Goal: Transaction & Acquisition: Book appointment/travel/reservation

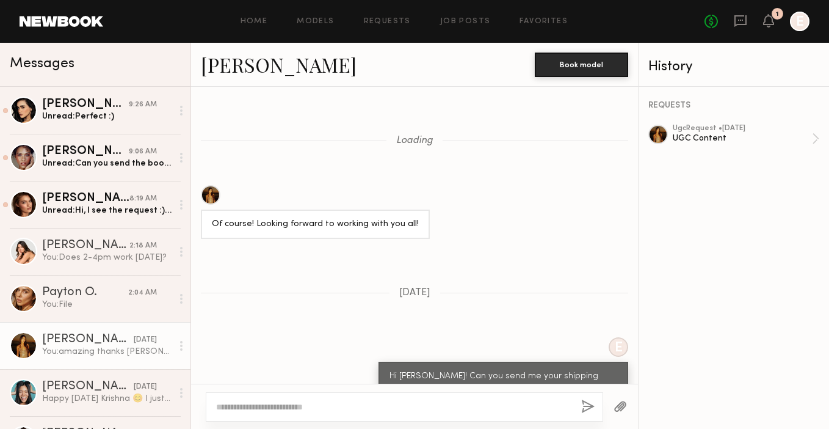
scroll to position [638, 0]
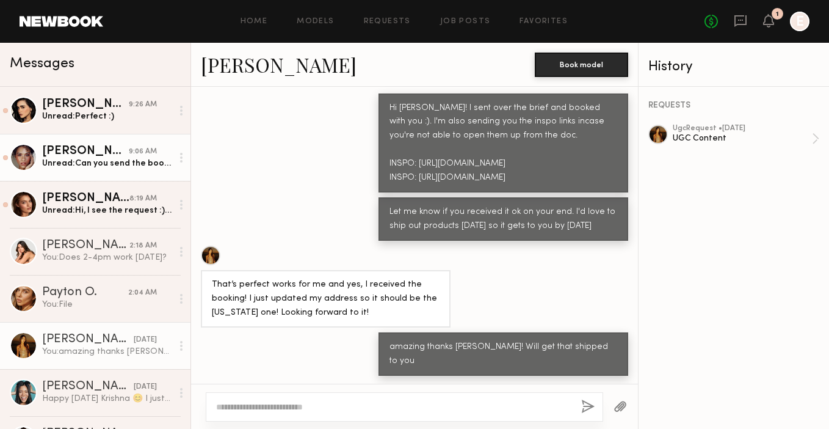
click at [72, 165] on div "Unread: Can you send the booking request? :)" at bounding box center [107, 164] width 130 height 12
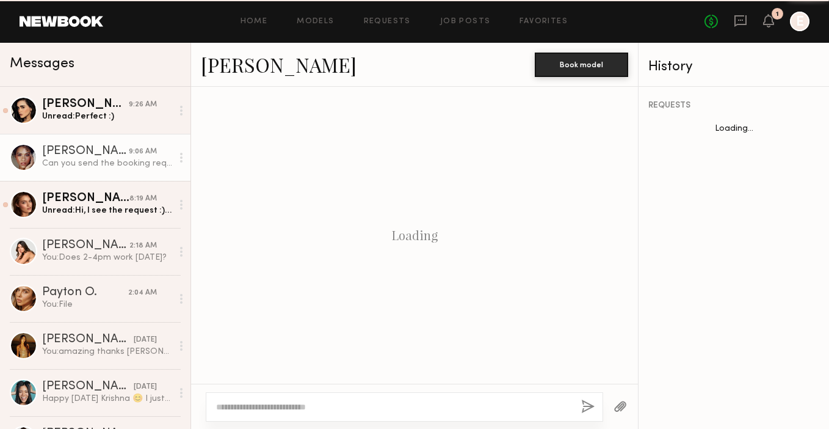
scroll to position [484, 0]
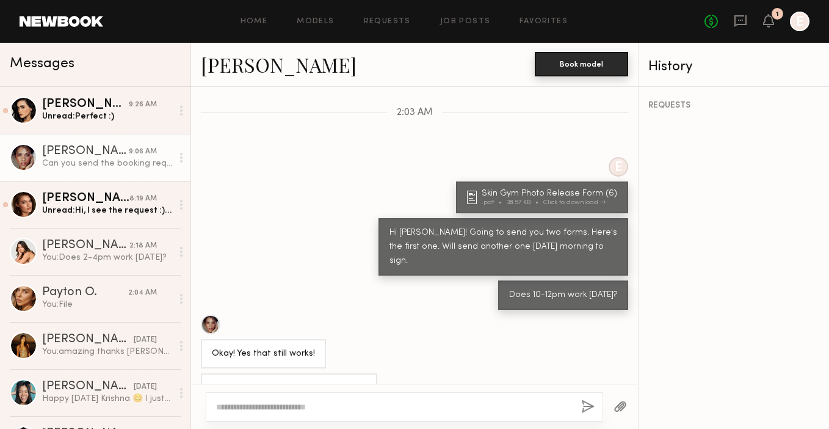
click at [567, 64] on button "Book model" at bounding box center [581, 64] width 93 height 24
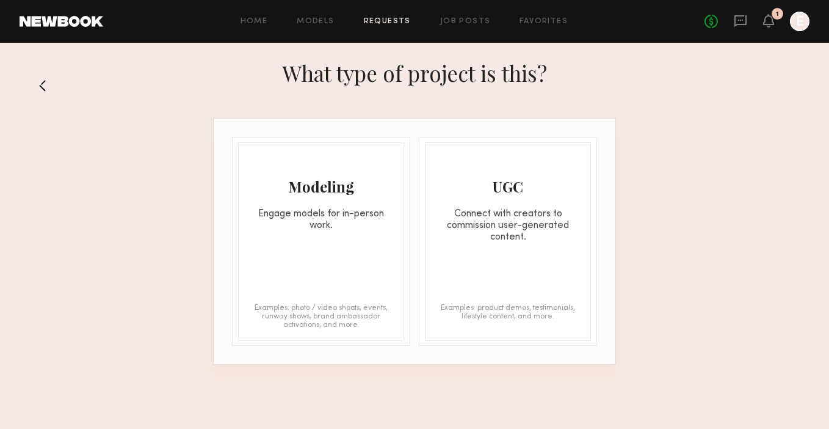
click at [364, 248] on div "Modeling Engage models for in-person work. Examples: photo / video shoots, even…" at bounding box center [321, 241] width 166 height 198
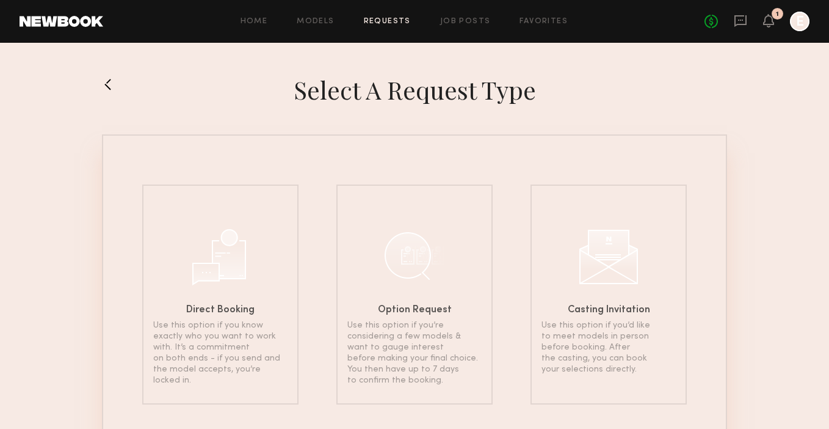
scroll to position [55, 0]
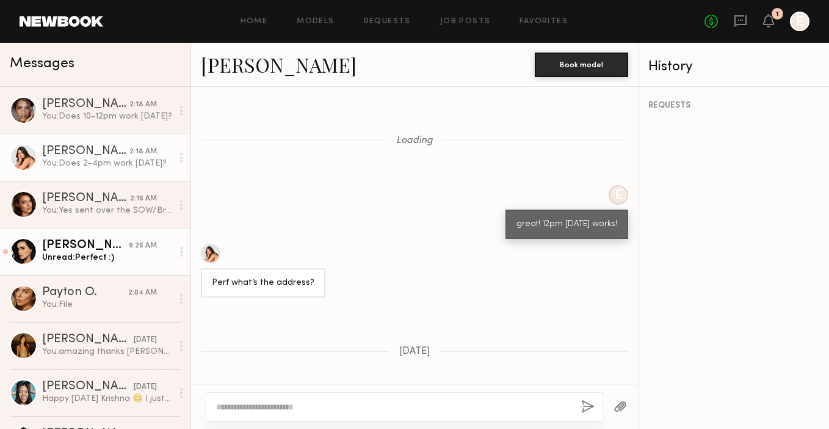
scroll to position [1125, 0]
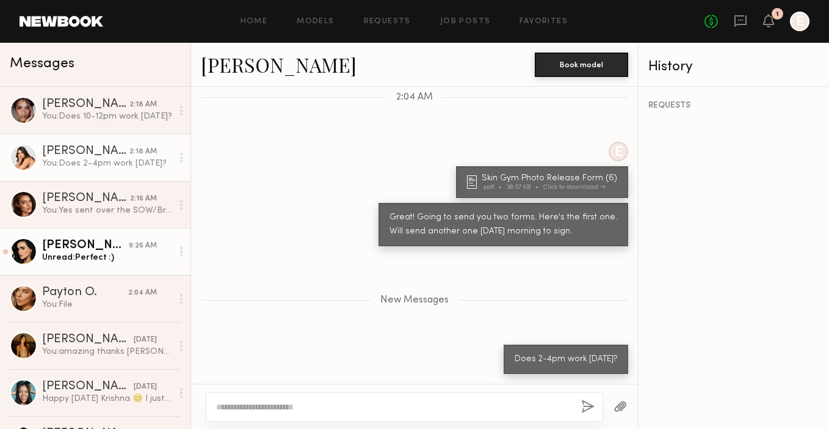
click at [84, 249] on div "[PERSON_NAME]" at bounding box center [85, 245] width 87 height 12
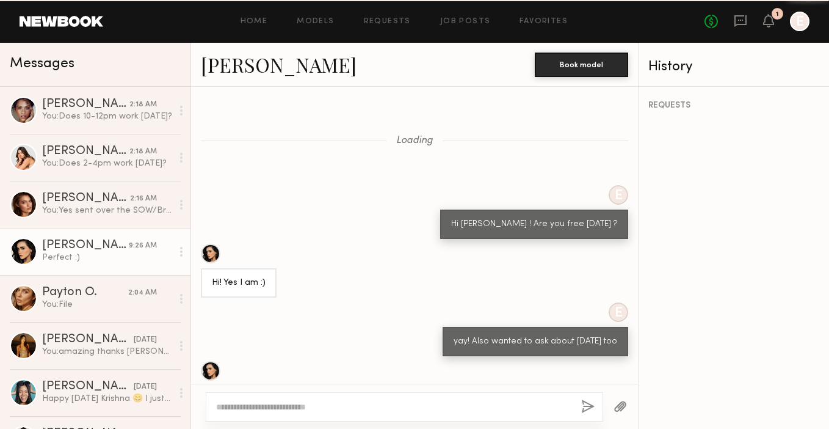
scroll to position [650, 0]
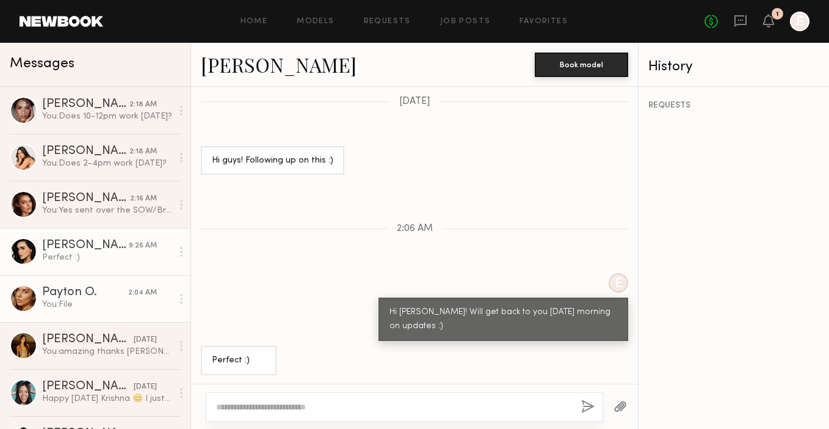
click at [73, 291] on div "Payton O." at bounding box center [85, 292] width 86 height 12
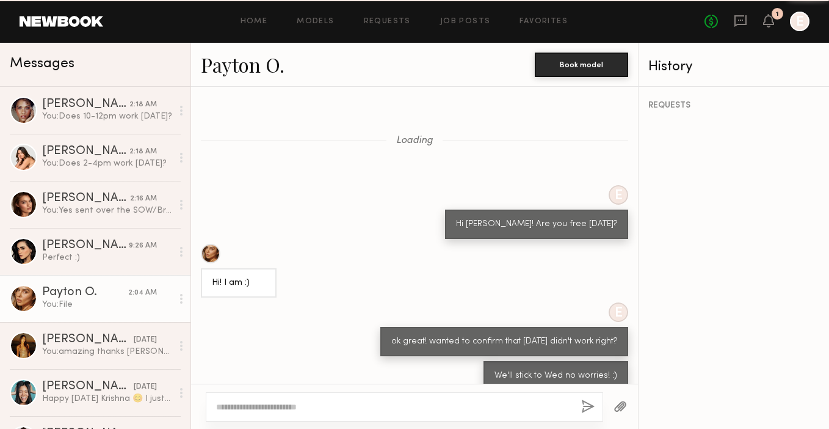
scroll to position [470, 0]
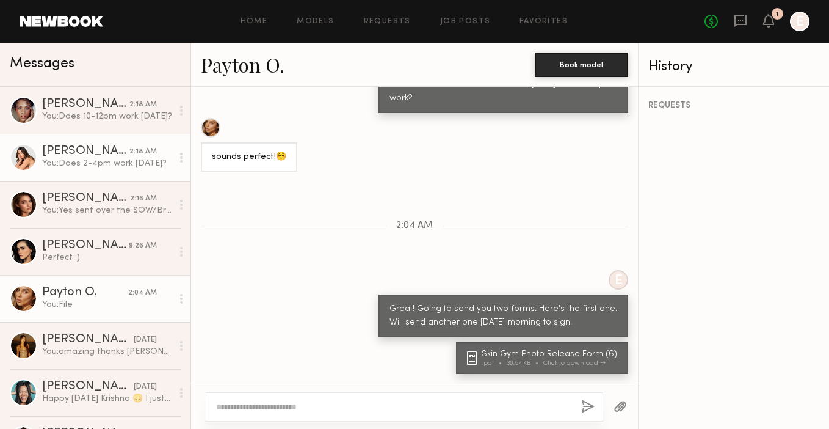
click at [75, 149] on div "[PERSON_NAME]" at bounding box center [85, 151] width 87 height 12
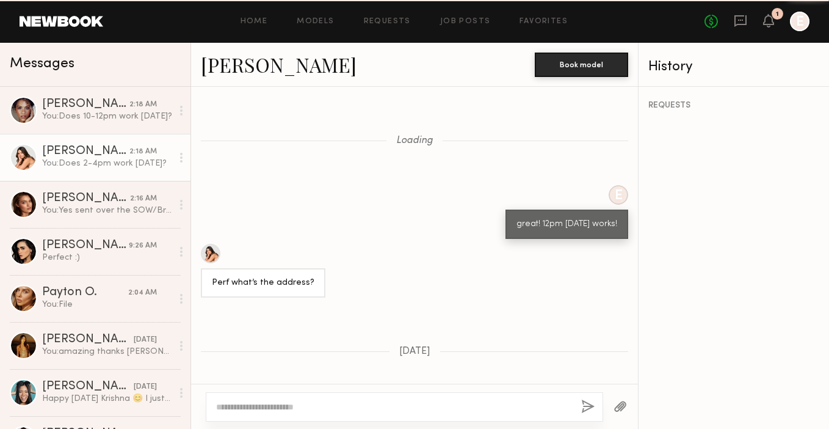
scroll to position [1032, 0]
